Goal: Task Accomplishment & Management: Use online tool/utility

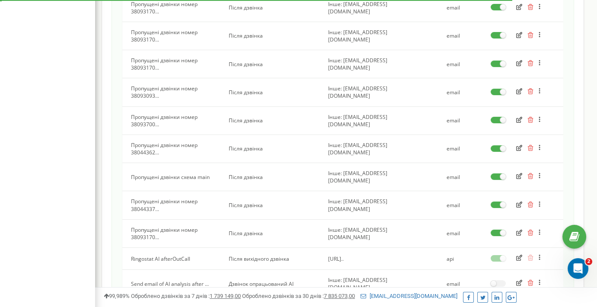
scroll to position [447, 0]
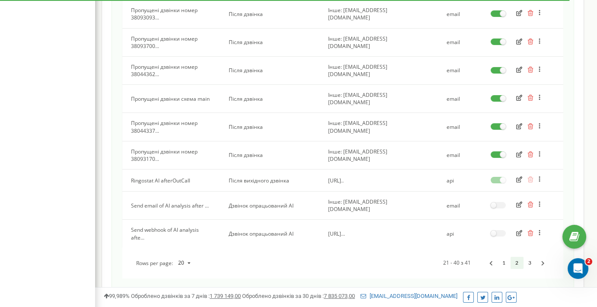
click at [517, 230] on icon "button" at bounding box center [519, 233] width 6 height 6
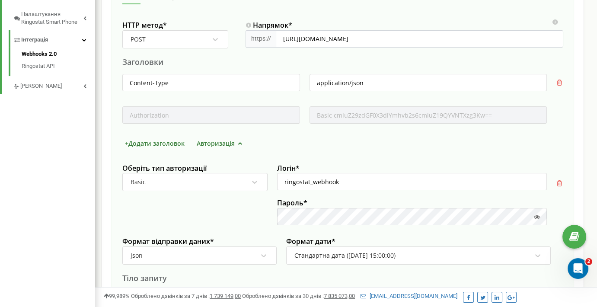
scroll to position [263, 0]
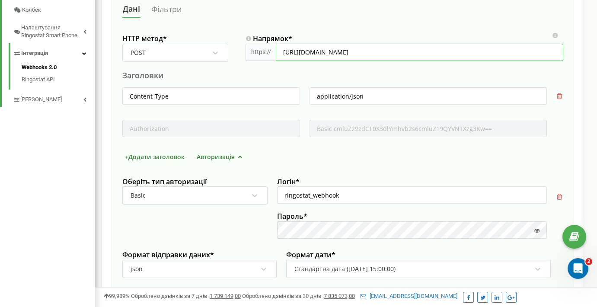
drag, startPoint x: 389, startPoint y: 51, endPoint x: 272, endPoint y: 53, distance: 116.7
click at [272, 53] on div "https:// [URL][DOMAIN_NAME]" at bounding box center [405, 52] width 318 height 17
paste input "[URL][DOMAIN_NAME]"
type input "[URL][DOMAIN_NAME]"
click at [532, 76] on div "Заголовки" at bounding box center [342, 75] width 441 height 11
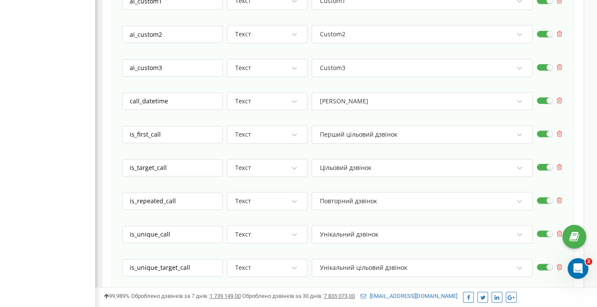
scroll to position [2305, 0]
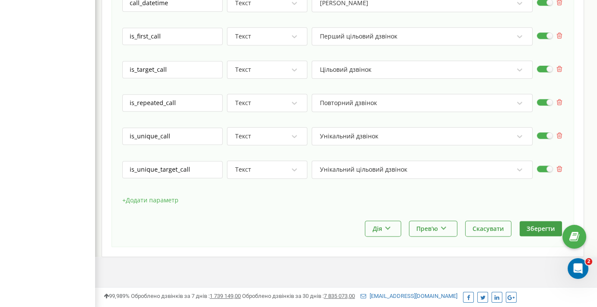
click at [508, 201] on div "+ Додати параметр" at bounding box center [342, 205] width 441 height 22
click at [538, 221] on button "Зберегти" at bounding box center [541, 228] width 42 height 15
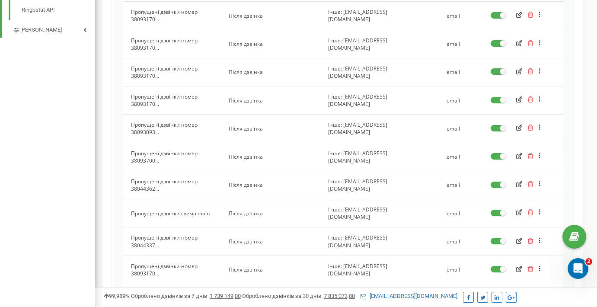
scroll to position [482, 0]
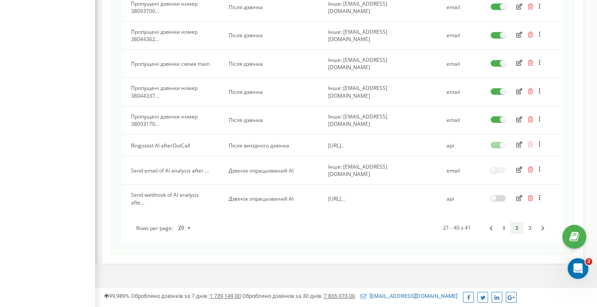
click at [497, 195] on label at bounding box center [498, 195] width 15 height 1
click at [0, 0] on input "checkbox" at bounding box center [0, 0] width 0 height 0
click at [518, 195] on icon "button" at bounding box center [519, 198] width 6 height 6
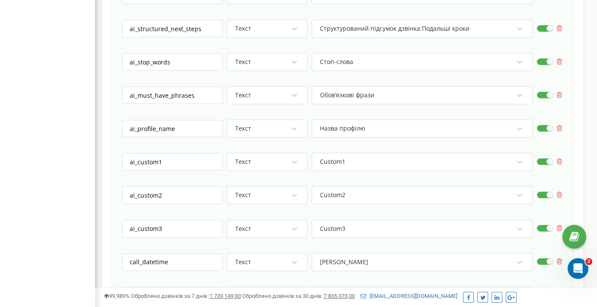
scroll to position [2305, 0]
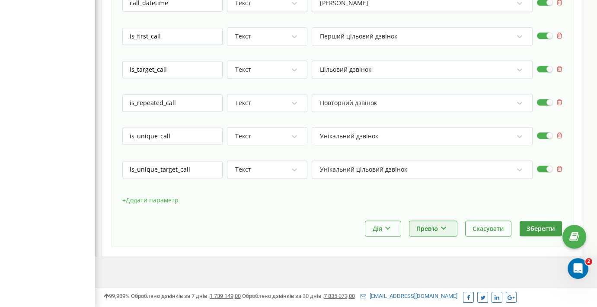
click at [428, 225] on button "Прев'ю" at bounding box center [433, 228] width 48 height 15
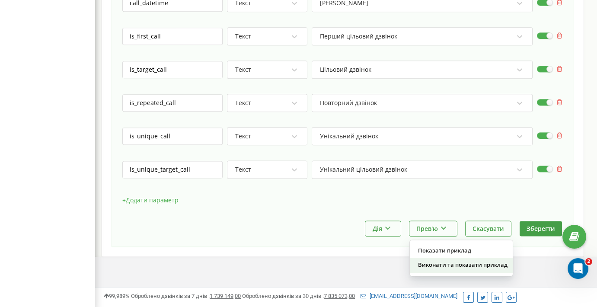
click at [425, 259] on div "Виконати та показати приклад" at bounding box center [461, 265] width 103 height 14
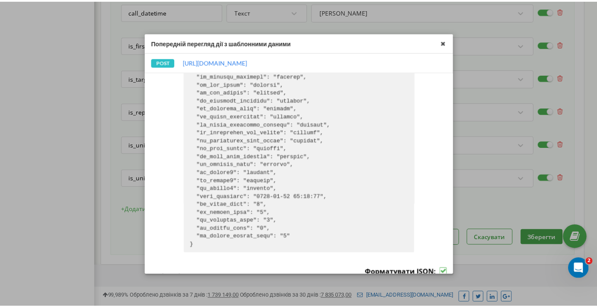
scroll to position [508, 0]
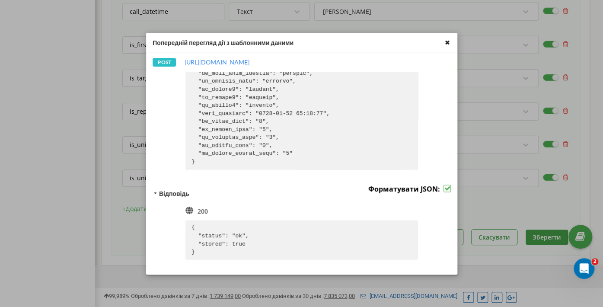
click at [448, 44] on icon at bounding box center [447, 42] width 10 height 10
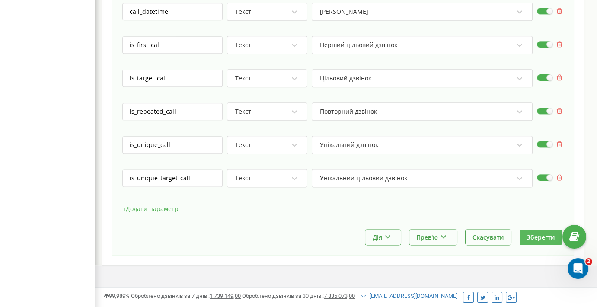
click at [535, 232] on button "Зберегти" at bounding box center [541, 237] width 42 height 15
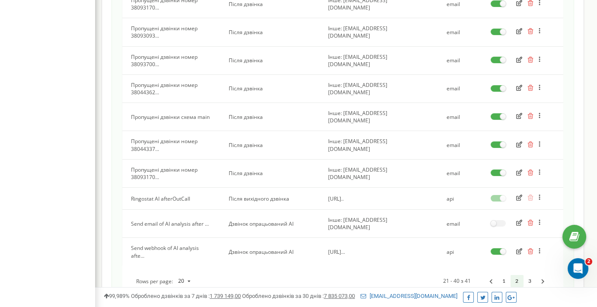
scroll to position [435, 0]
